Goal: Transaction & Acquisition: Purchase product/service

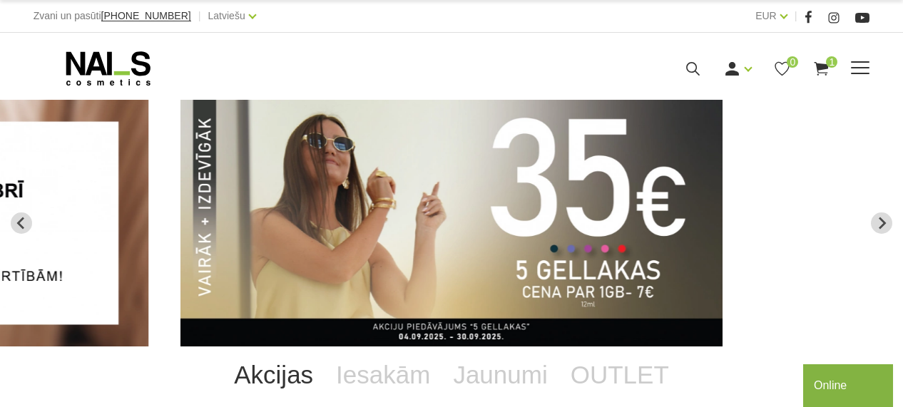
click at [825, 69] on use at bounding box center [822, 69] width 14 height 14
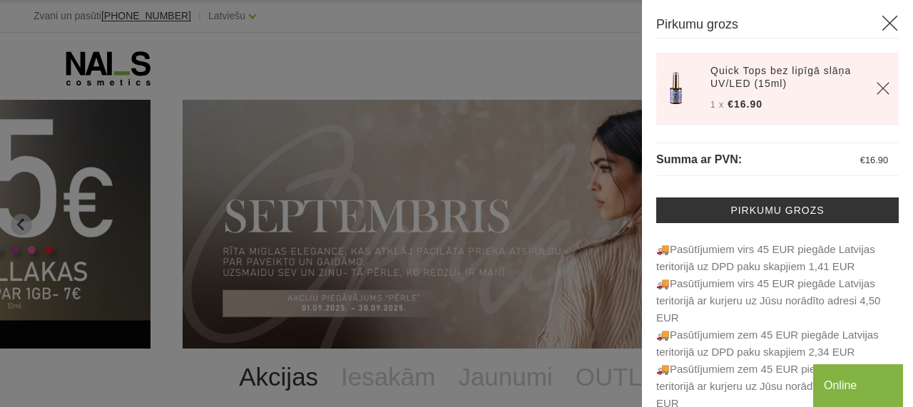
click at [885, 19] on icon at bounding box center [890, 23] width 18 height 18
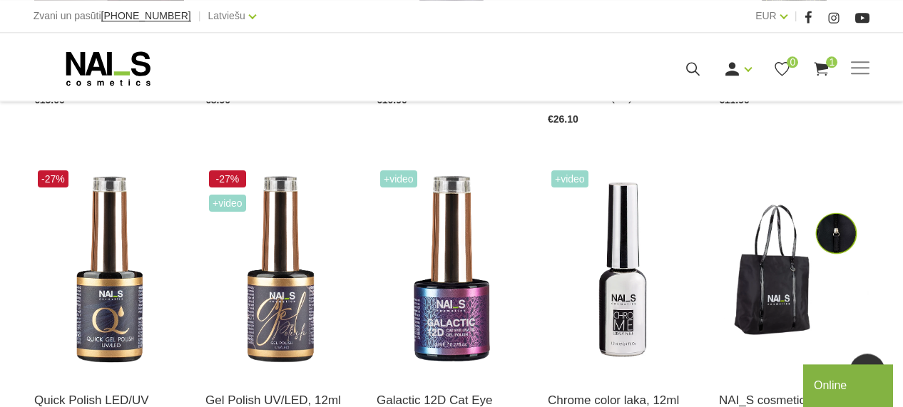
scroll to position [692, 0]
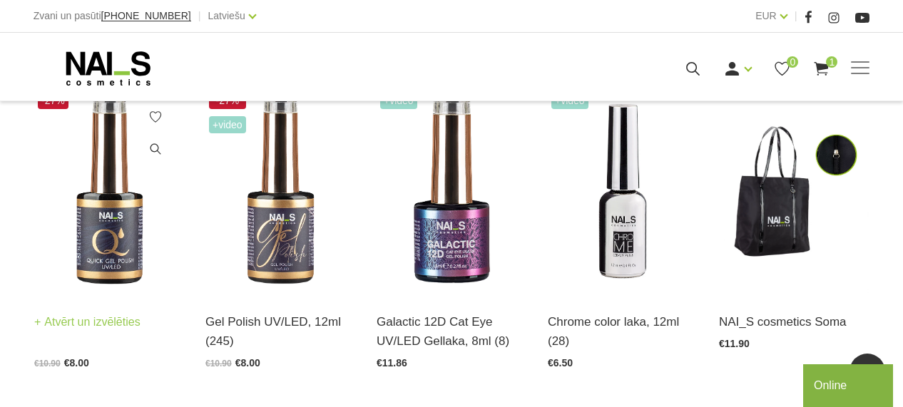
click at [101, 257] on img at bounding box center [109, 191] width 150 height 206
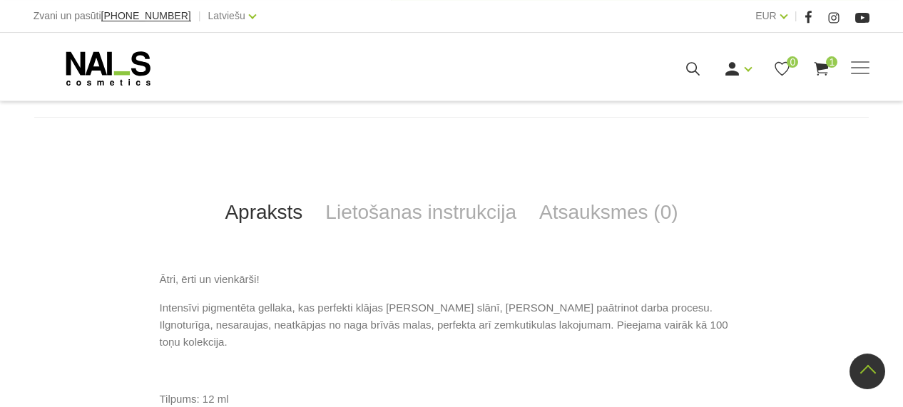
scroll to position [655, 0]
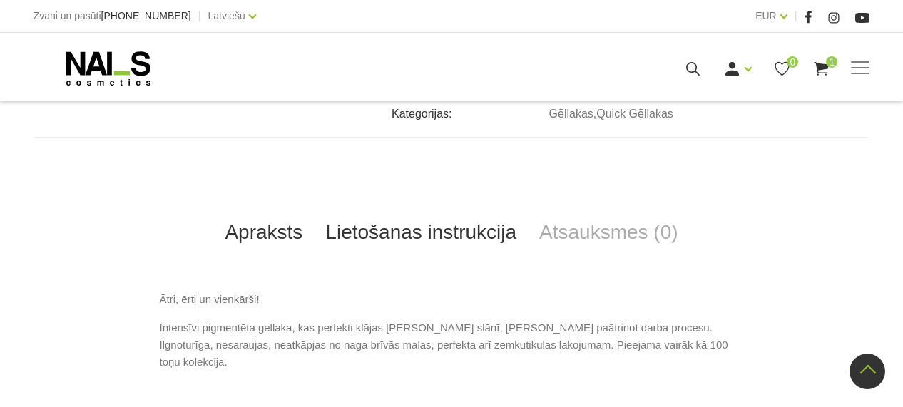
click at [480, 233] on link "Lietošanas instrukcija" at bounding box center [421, 232] width 214 height 47
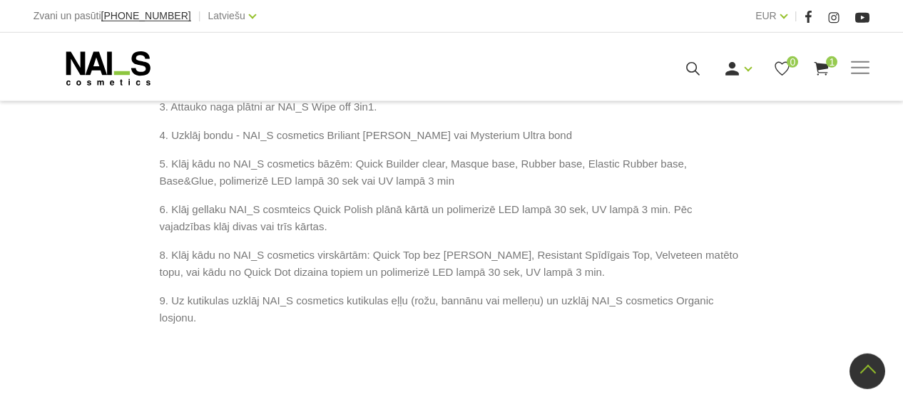
scroll to position [952, 0]
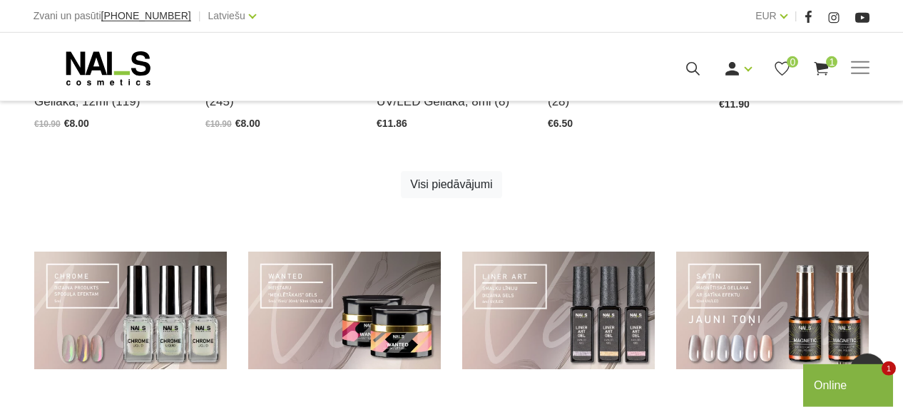
scroll to position [701, 0]
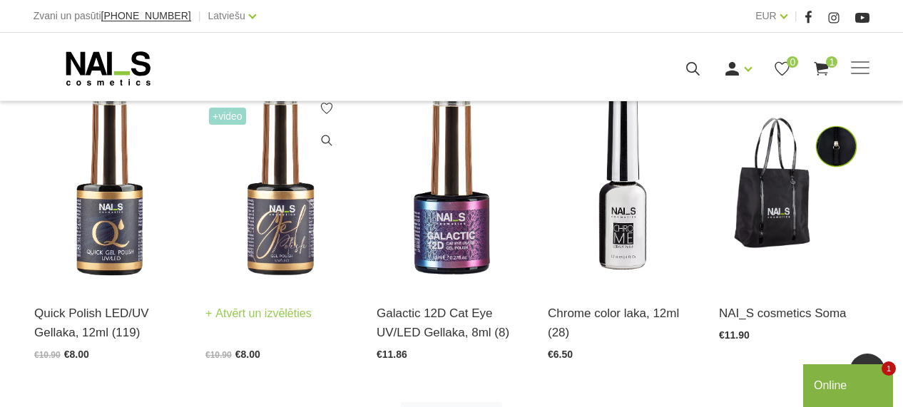
click at [287, 269] on img at bounding box center [280, 183] width 150 height 206
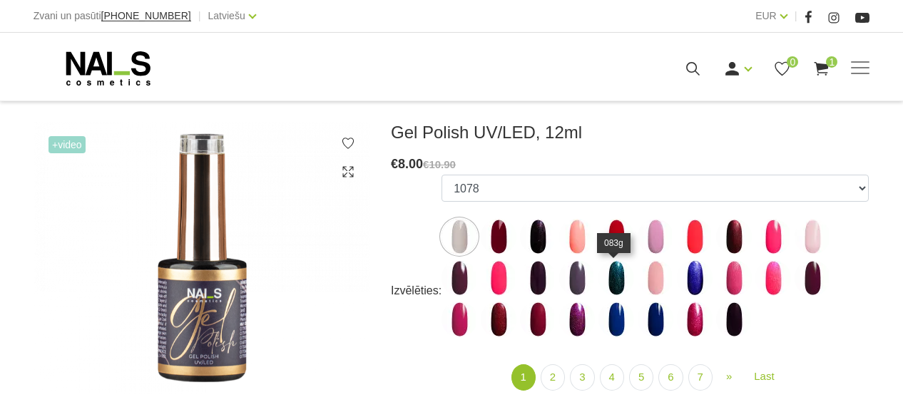
scroll to position [198, 0]
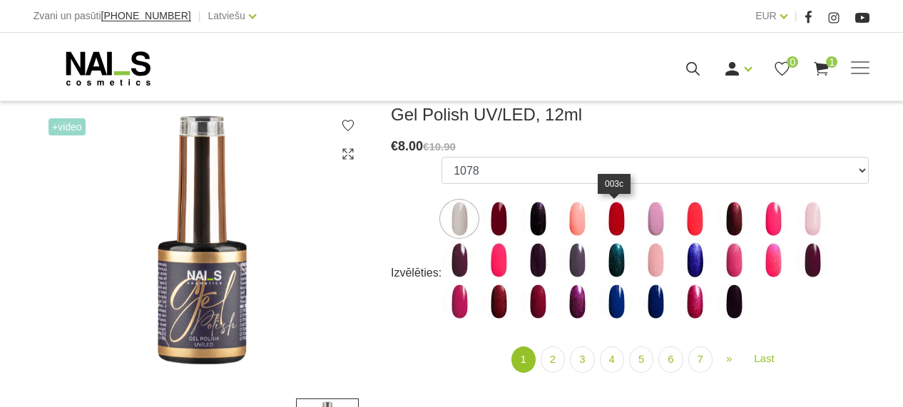
click at [609, 218] on img at bounding box center [617, 219] width 36 height 36
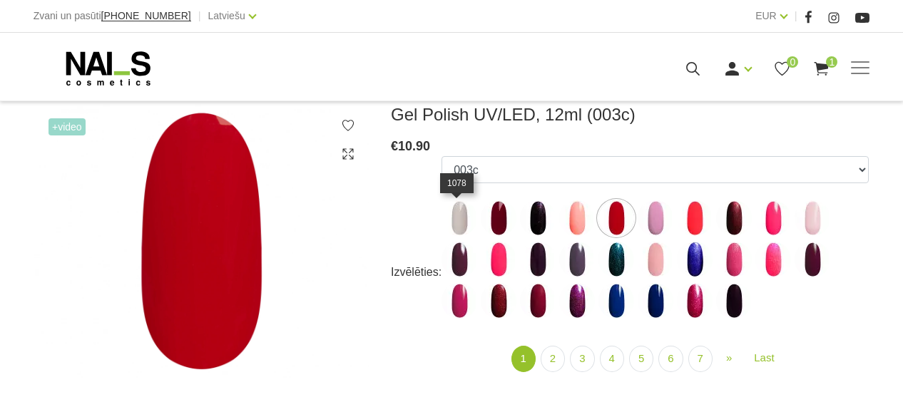
click at [462, 228] on img at bounding box center [460, 218] width 36 height 36
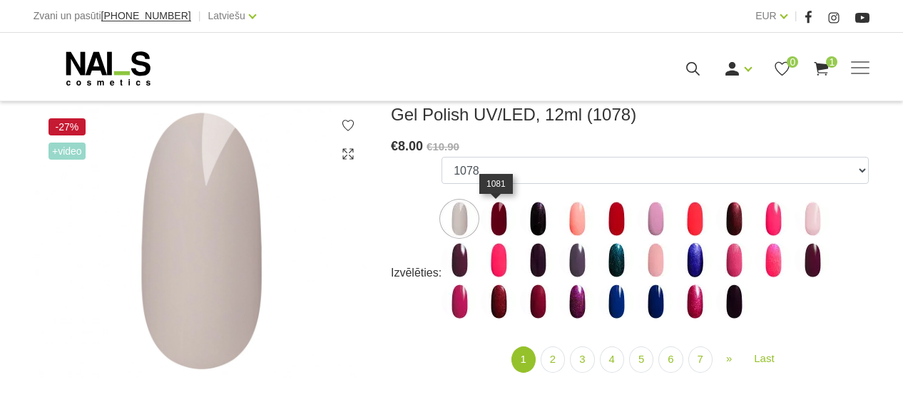
click at [501, 218] on img at bounding box center [499, 219] width 36 height 36
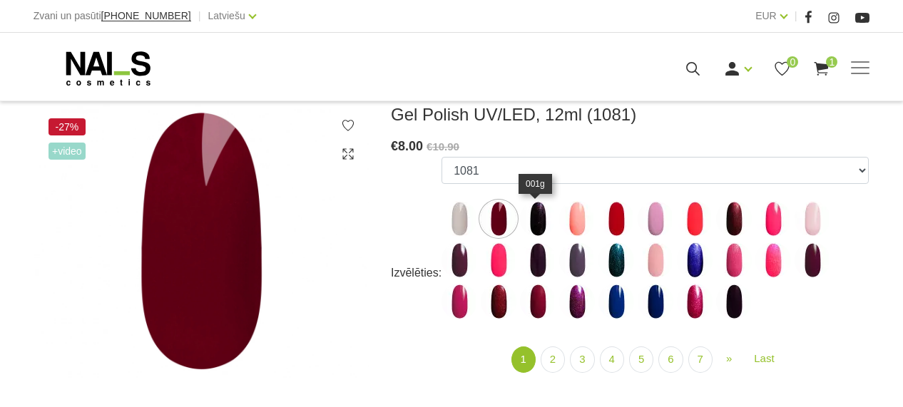
click at [537, 226] on img at bounding box center [538, 219] width 36 height 36
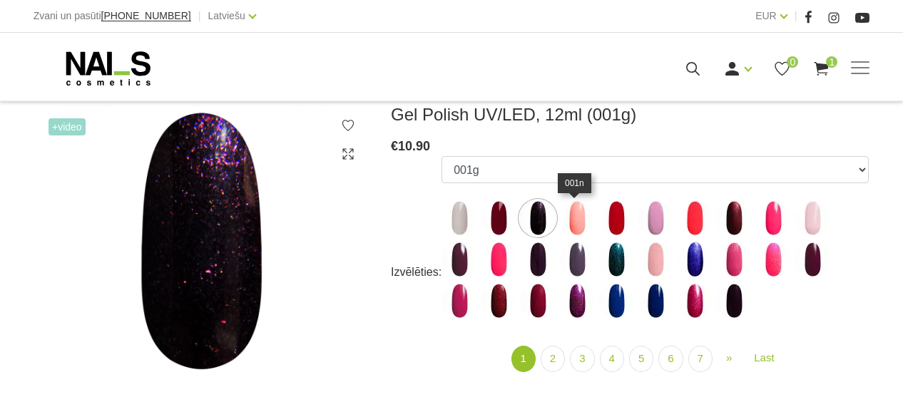
click at [575, 210] on img at bounding box center [577, 218] width 36 height 36
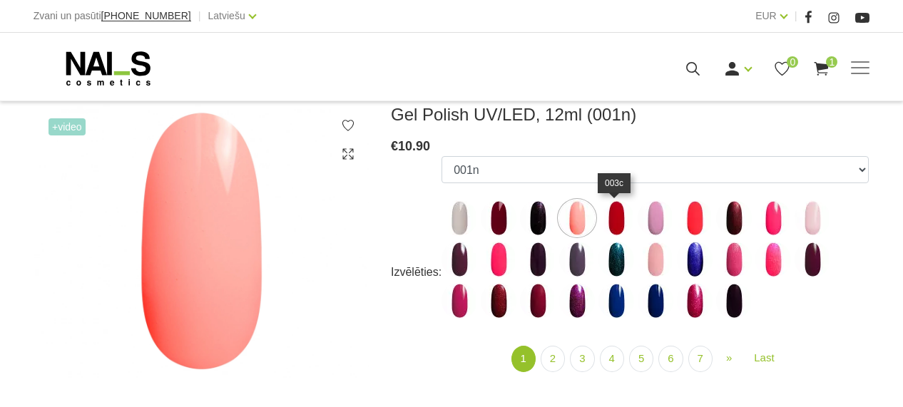
click at [609, 225] on img at bounding box center [617, 218] width 36 height 36
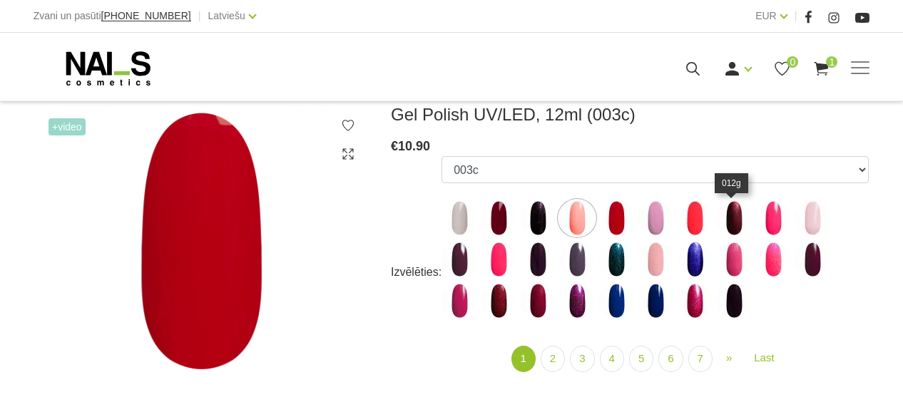
click at [735, 213] on img at bounding box center [734, 218] width 36 height 36
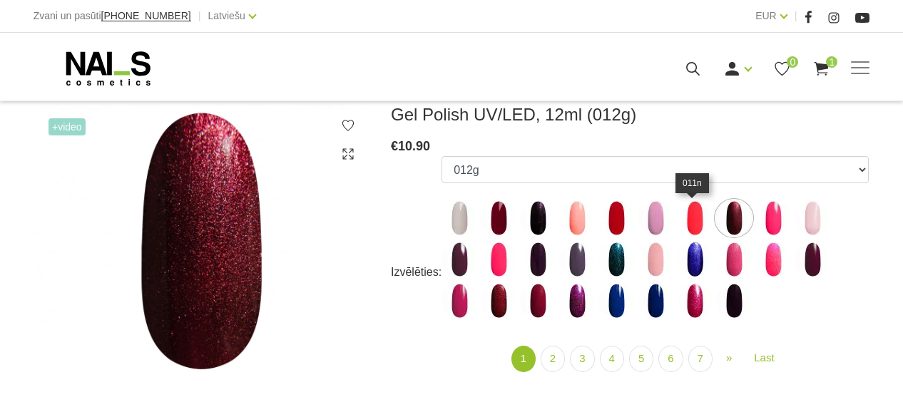
click at [700, 223] on img at bounding box center [695, 218] width 36 height 36
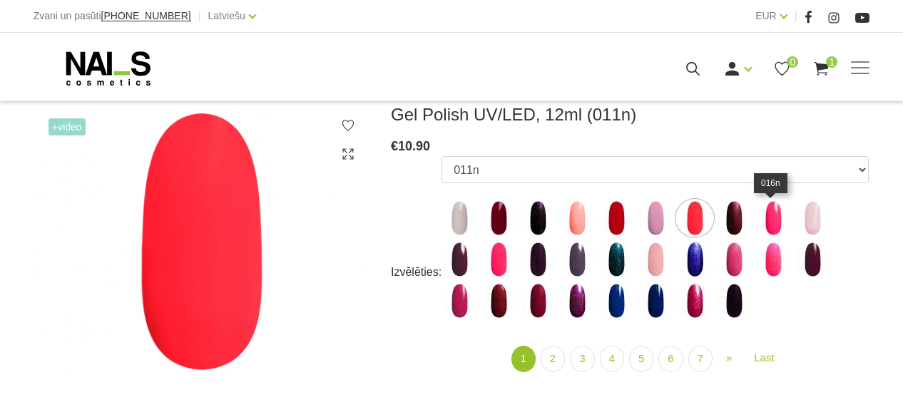
click at [777, 219] on img at bounding box center [774, 218] width 36 height 36
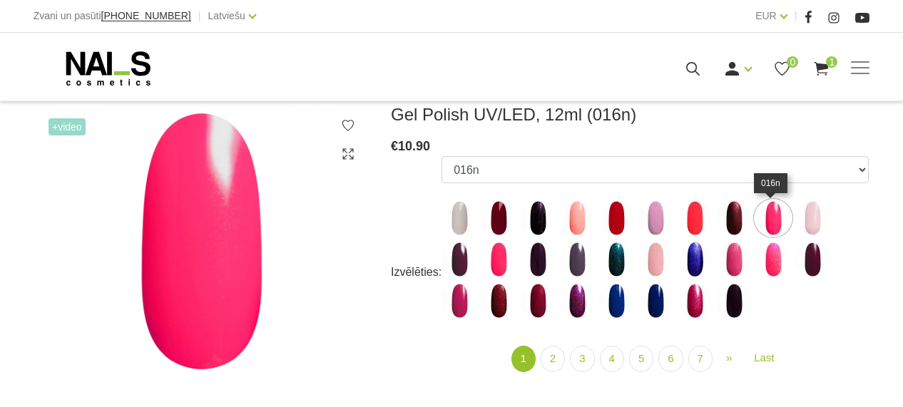
click at [768, 220] on img at bounding box center [774, 218] width 36 height 36
click at [457, 268] on img at bounding box center [460, 260] width 36 height 36
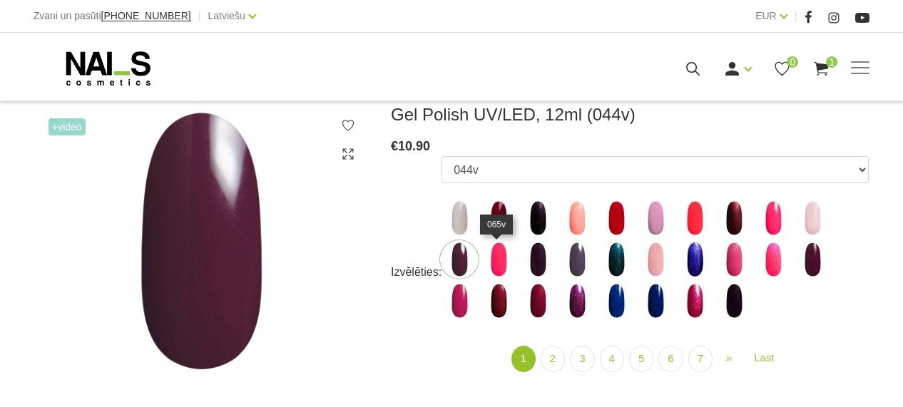
click at [498, 269] on img at bounding box center [499, 260] width 36 height 36
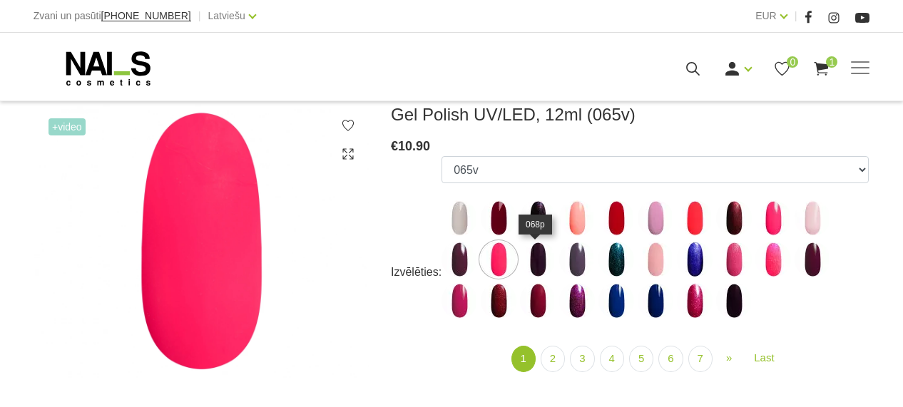
click at [537, 269] on img at bounding box center [538, 260] width 36 height 36
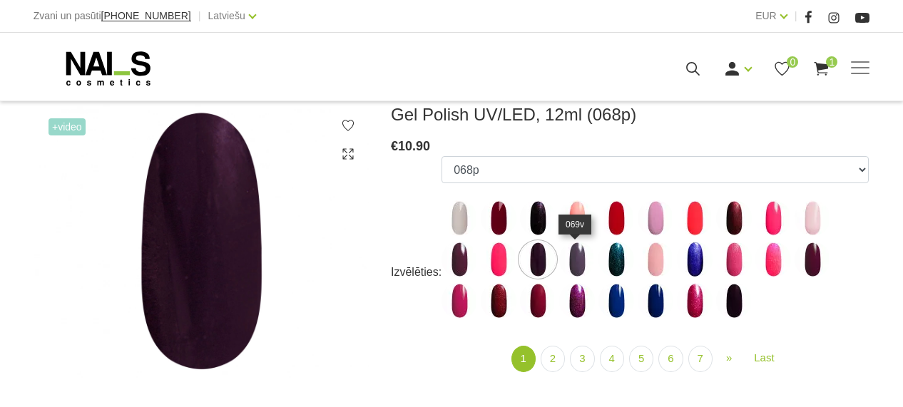
click at [571, 258] on img at bounding box center [577, 260] width 36 height 36
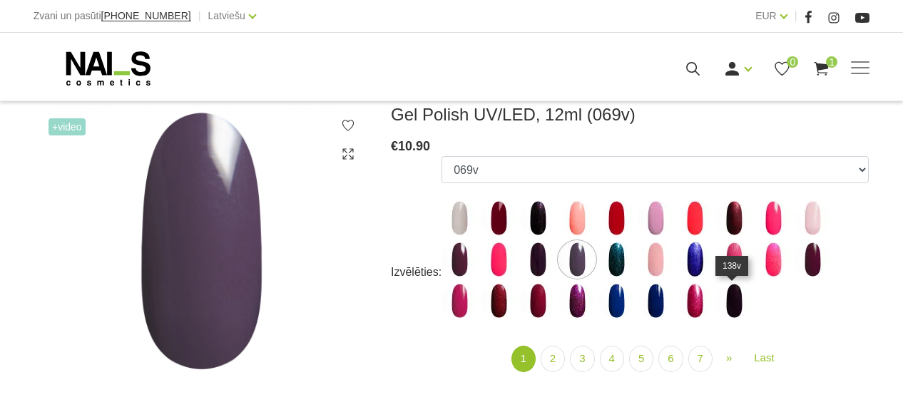
click at [726, 303] on img at bounding box center [734, 301] width 36 height 36
select select "4035"
